Goal: Use online tool/utility: Utilize a website feature to perform a specific function

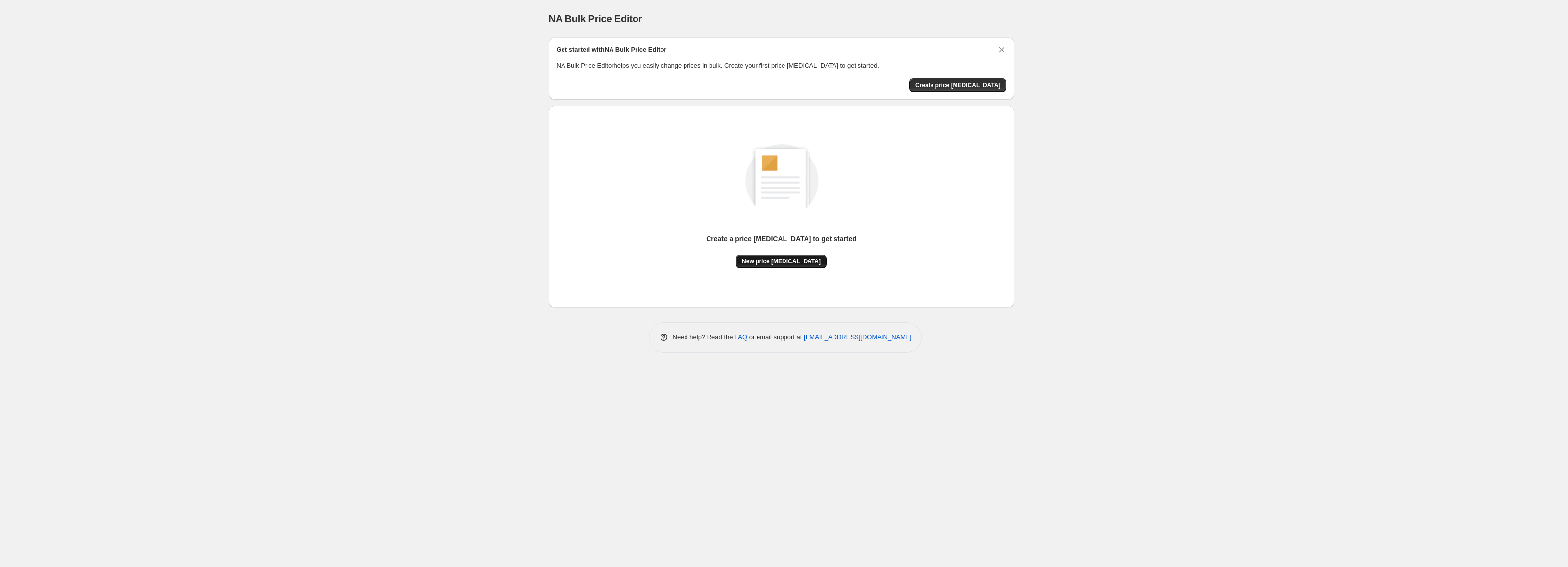
click at [777, 262] on span "New price [MEDICAL_DATA]" at bounding box center [782, 262] width 79 height 8
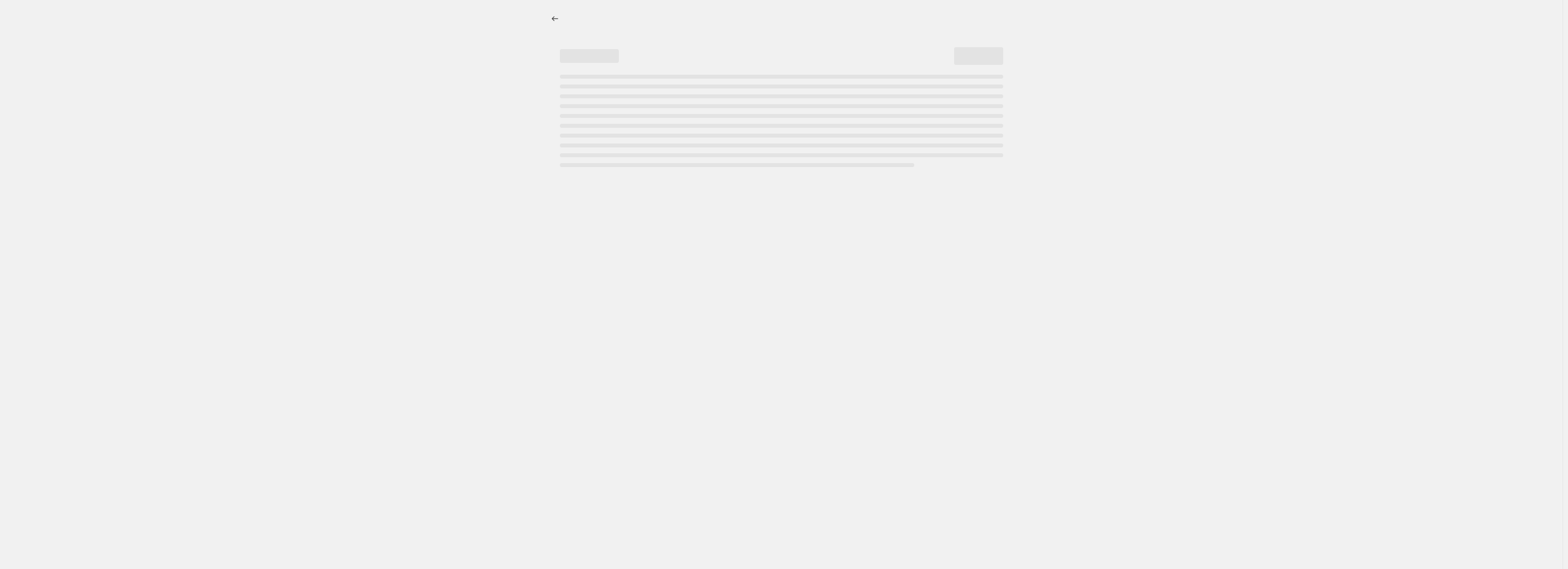
select select "percentage"
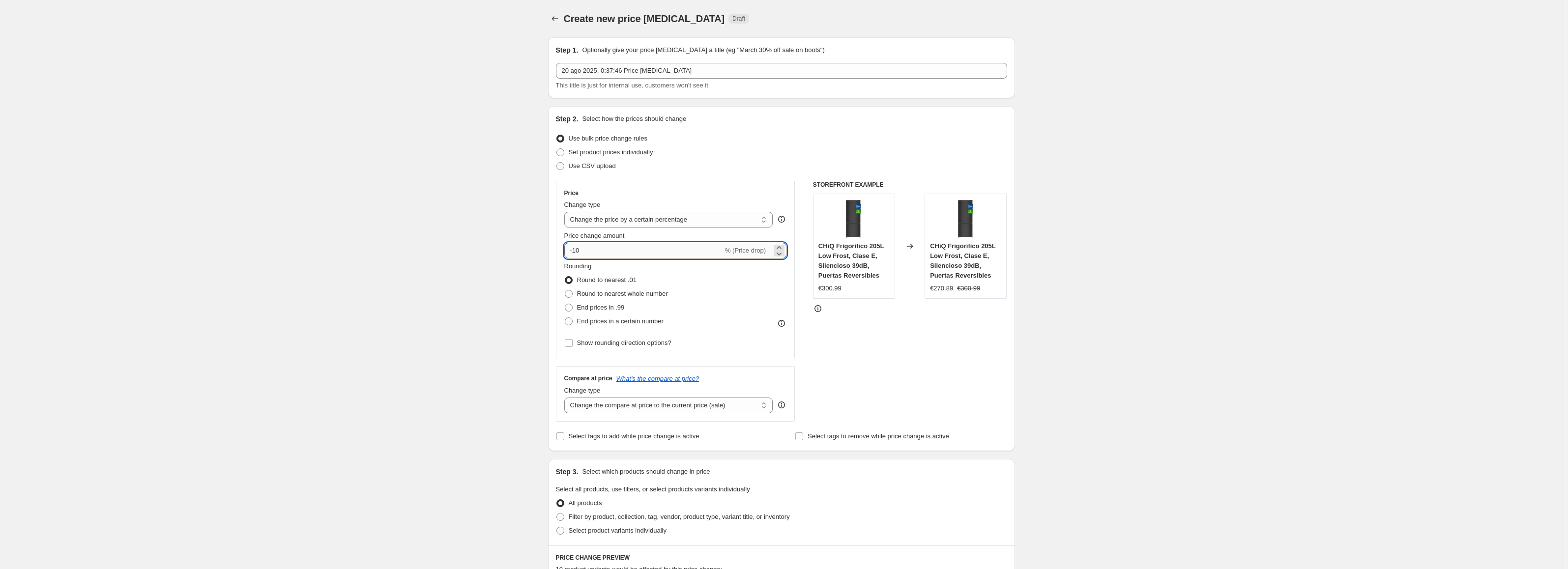
drag, startPoint x: 575, startPoint y: 250, endPoint x: 619, endPoint y: 251, distance: 44.0
click at [619, 251] on input "-10" at bounding box center [643, 250] width 159 height 16
type input "-50"
click at [460, 304] on div "Create new price [MEDICAL_DATA]. This page is ready Create new price [MEDICAL_D…" at bounding box center [782, 512] width 1563 height 1025
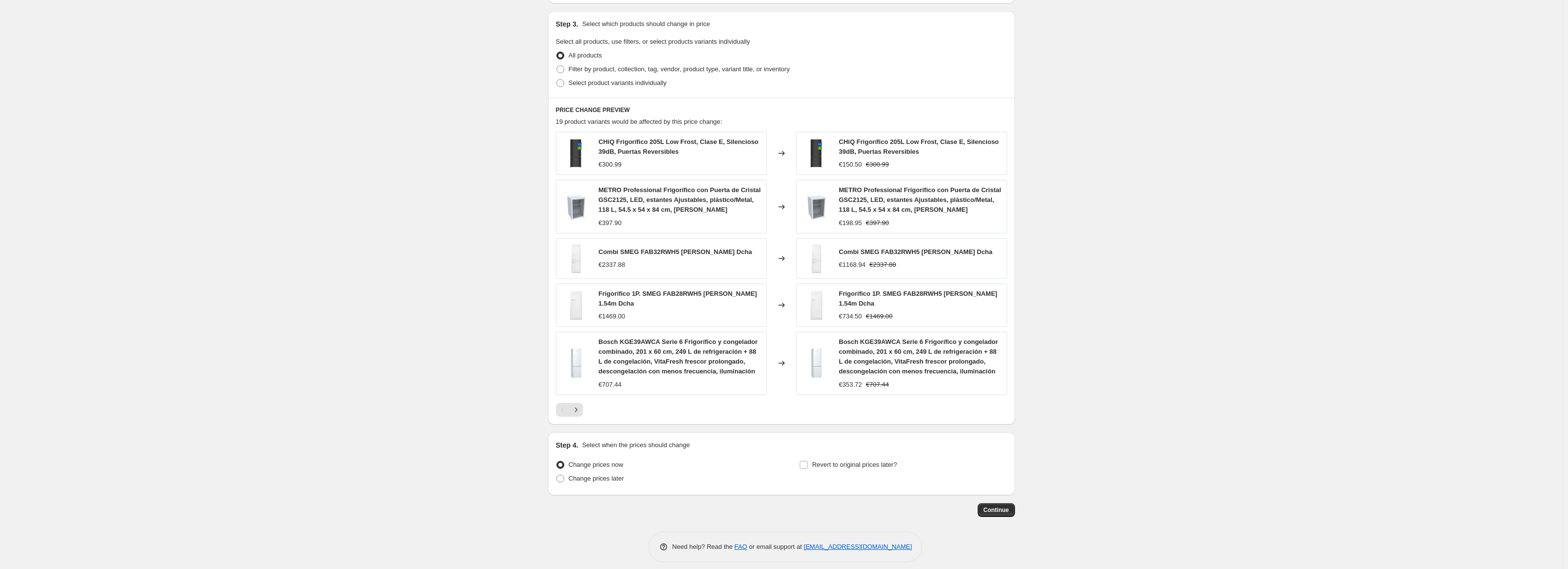
scroll to position [452, 0]
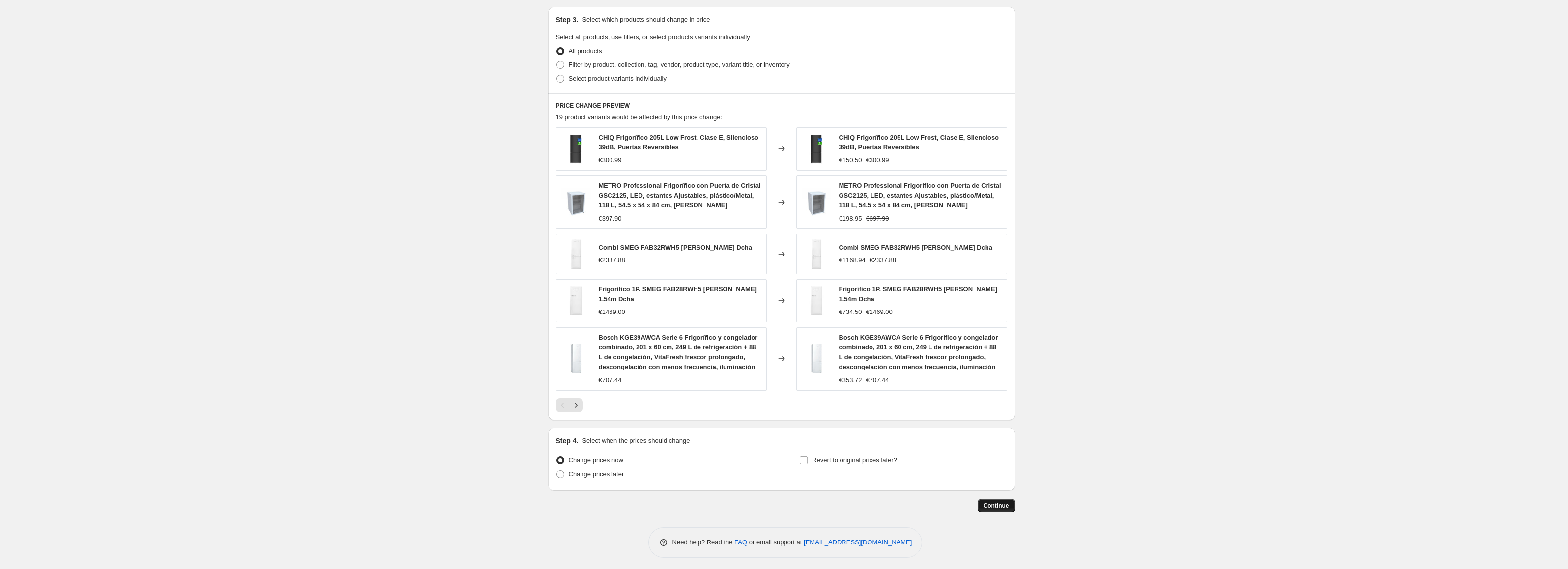
click at [997, 504] on span "Continue" at bounding box center [996, 506] width 26 height 8
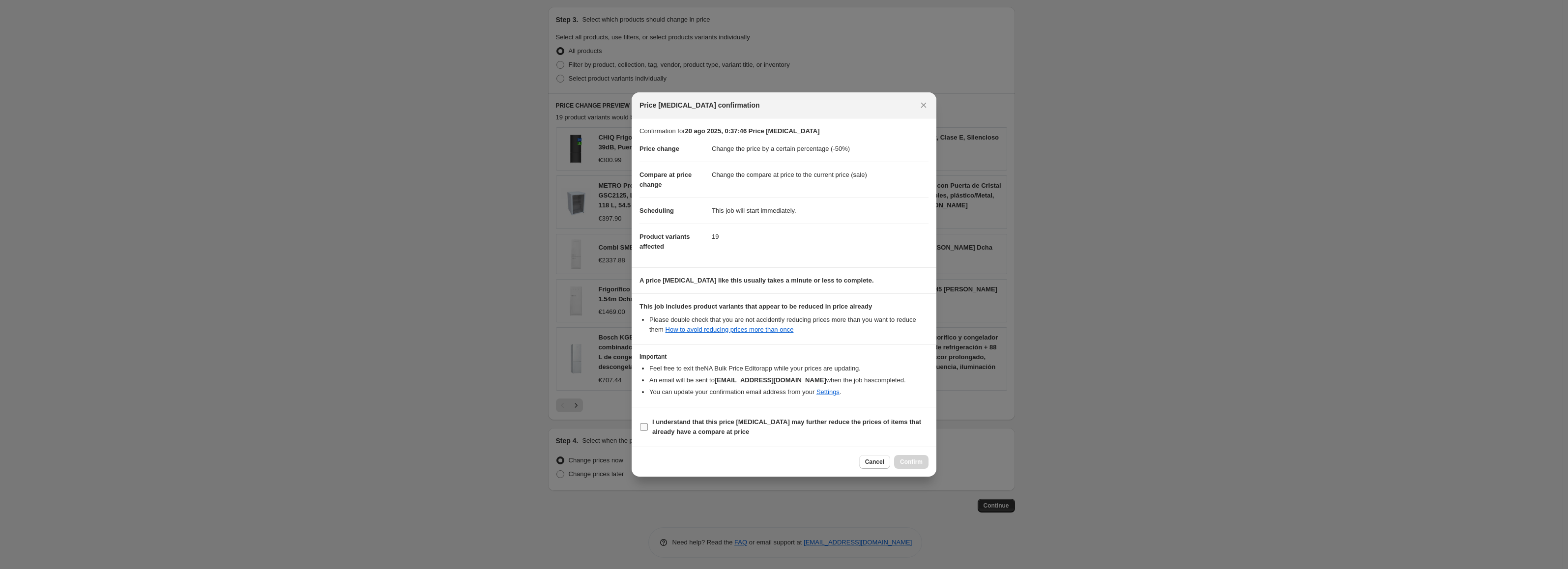
click at [648, 428] on span ":r20:" at bounding box center [644, 427] width 9 height 9
click at [648, 428] on input "I understand that this price [MEDICAL_DATA] may further reduce the prices of it…" at bounding box center [644, 427] width 8 height 8
checkbox input "true"
click at [903, 456] on button "Confirm" at bounding box center [912, 462] width 35 height 14
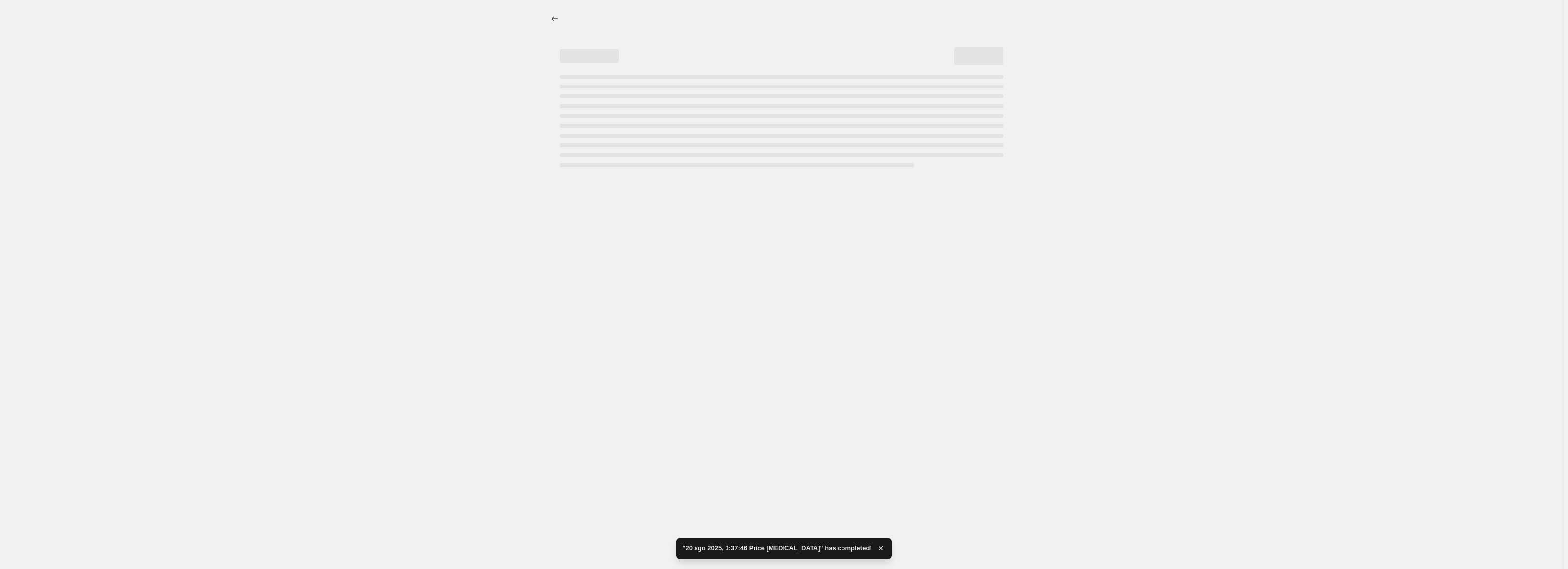
select select "percentage"
